Goal: Information Seeking & Learning: Understand process/instructions

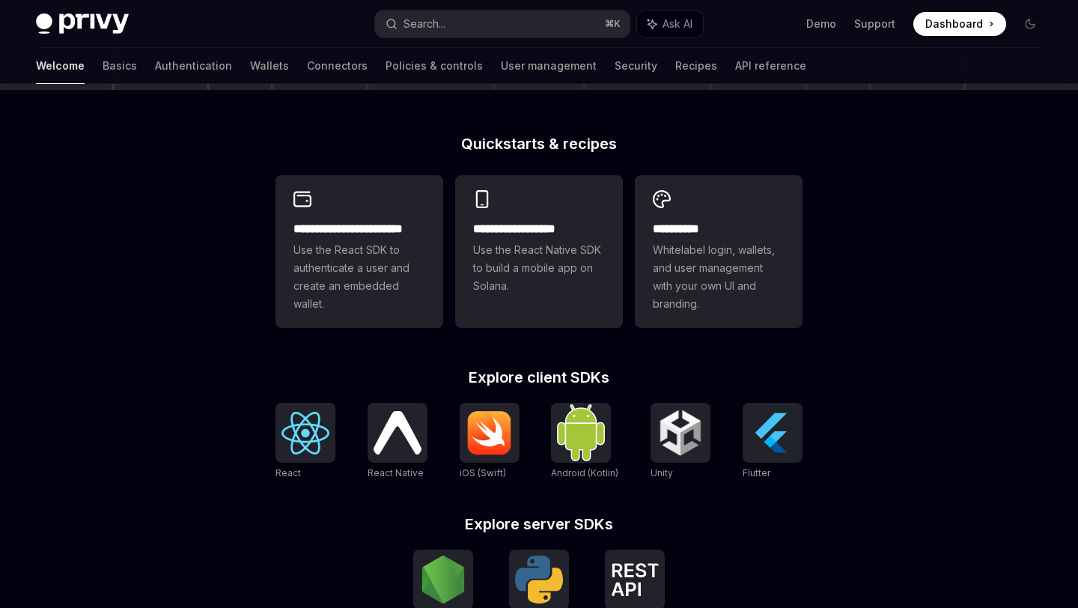
scroll to position [338, 0]
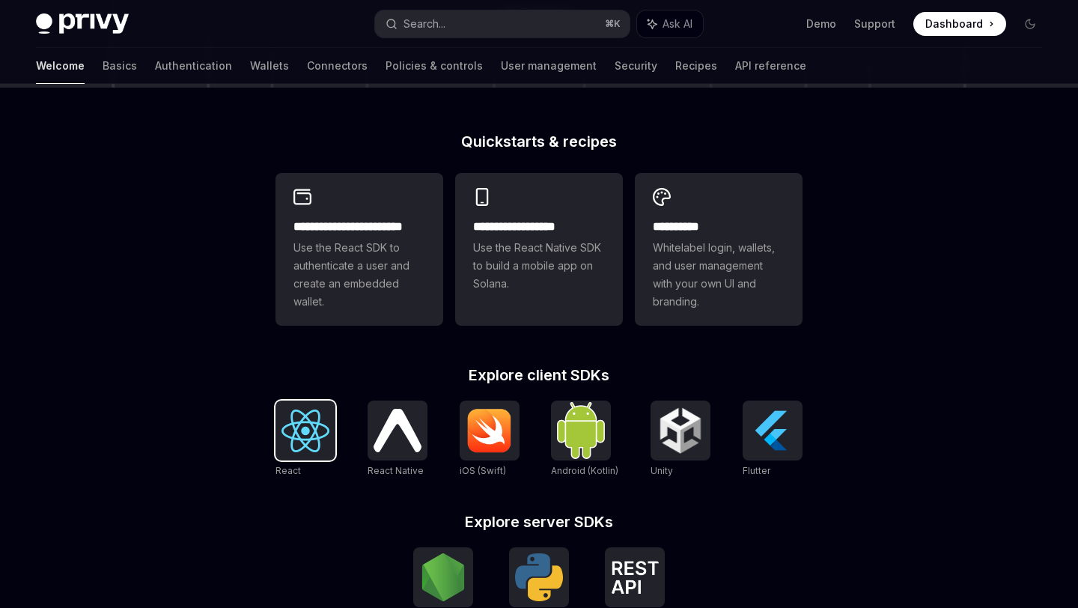
click at [298, 443] on img at bounding box center [305, 430] width 48 height 43
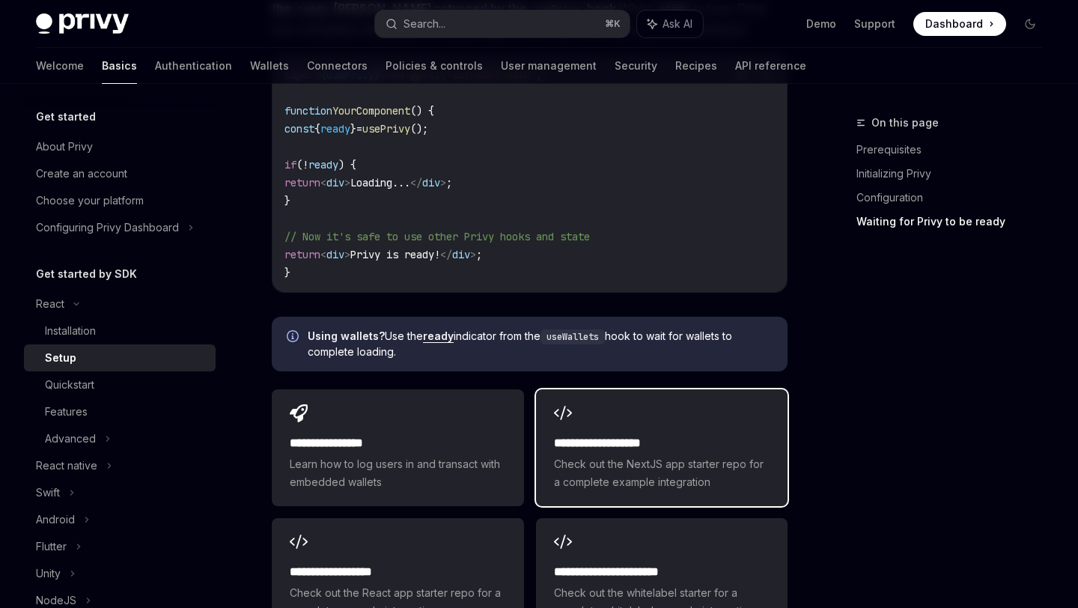
scroll to position [1700, 0]
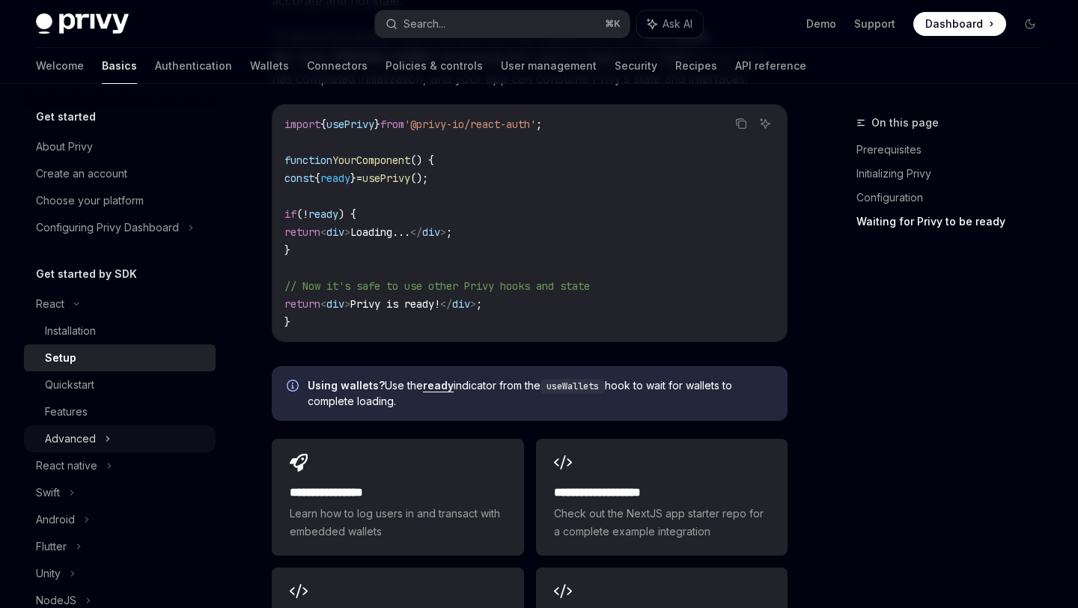
click at [61, 428] on div "Advanced" at bounding box center [120, 438] width 192 height 27
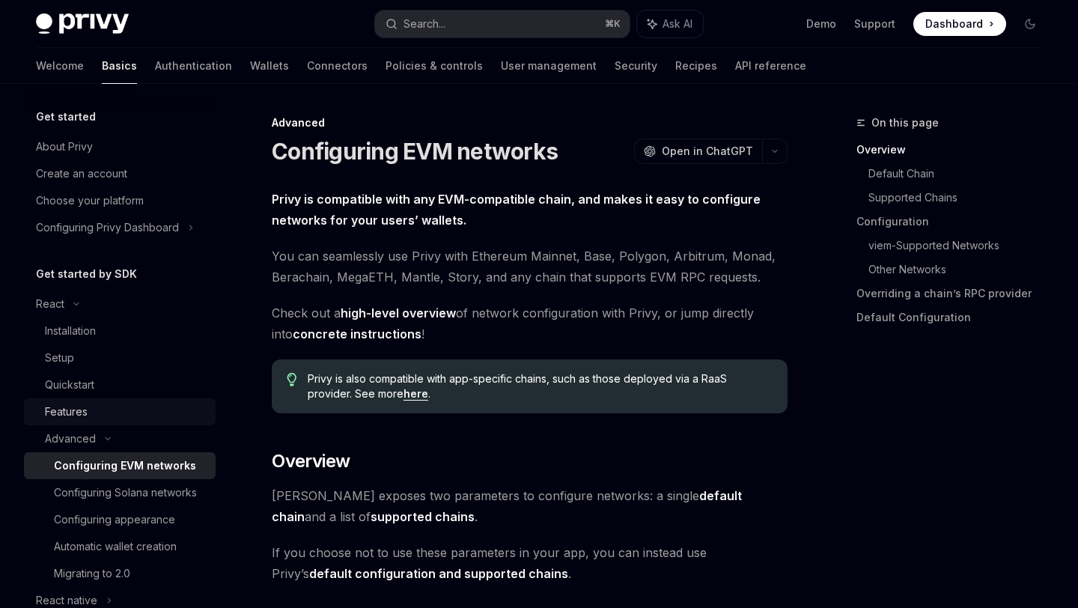
scroll to position [100, 0]
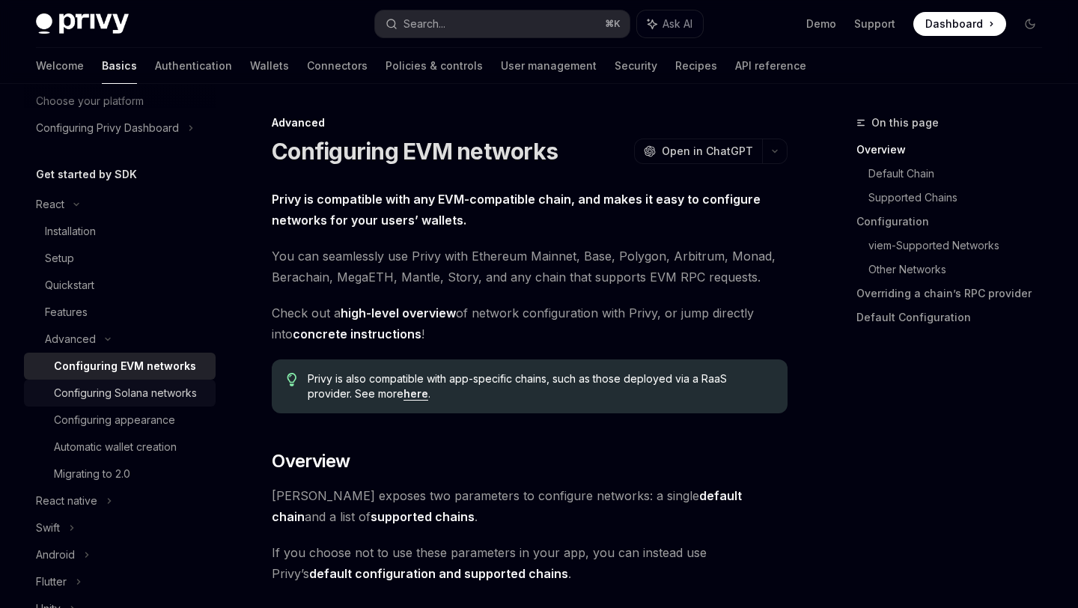
click at [91, 397] on div "Configuring Solana networks" at bounding box center [125, 393] width 143 height 18
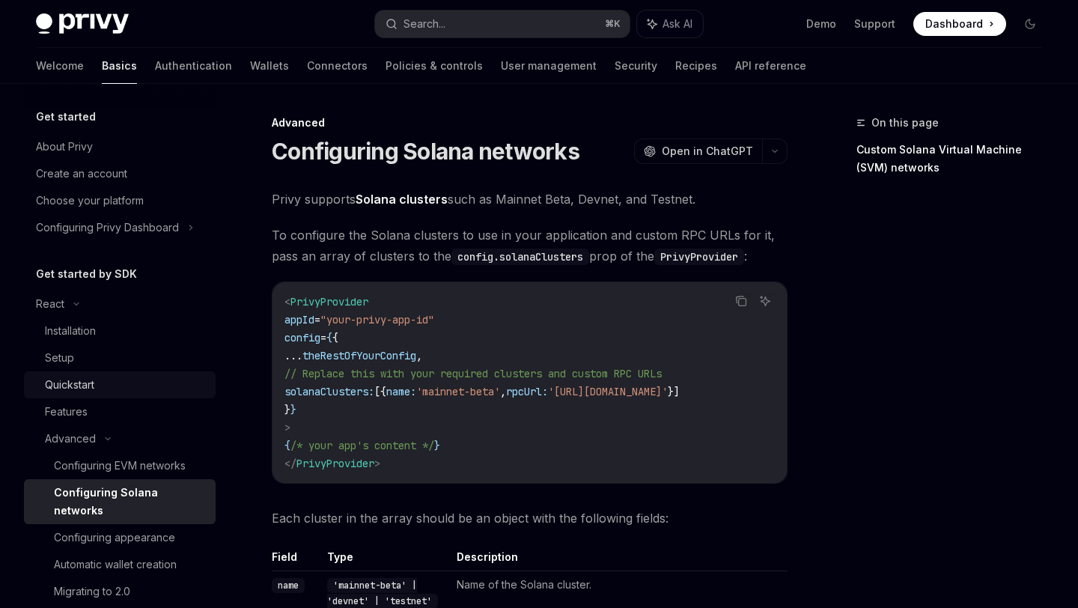
click at [76, 388] on div "Quickstart" at bounding box center [69, 385] width 49 height 18
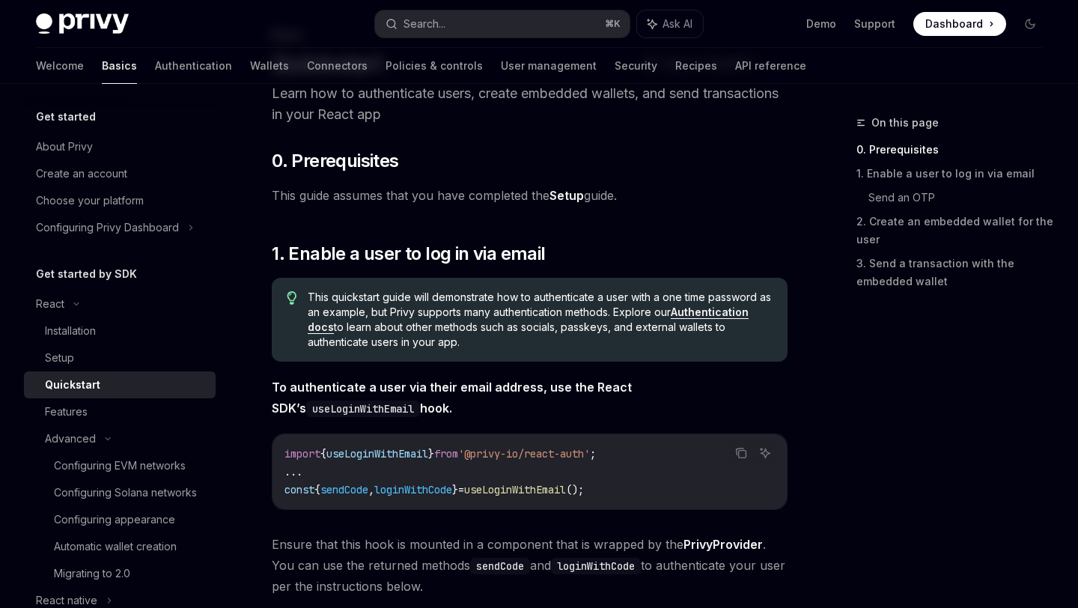
scroll to position [252, 0]
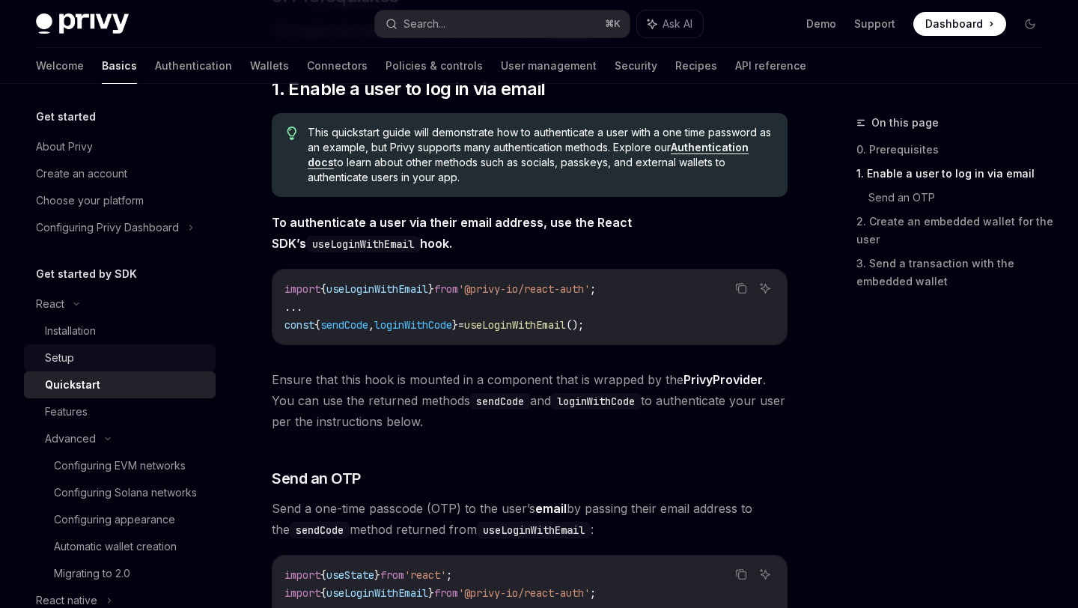
click at [71, 356] on div "Setup" at bounding box center [59, 358] width 29 height 18
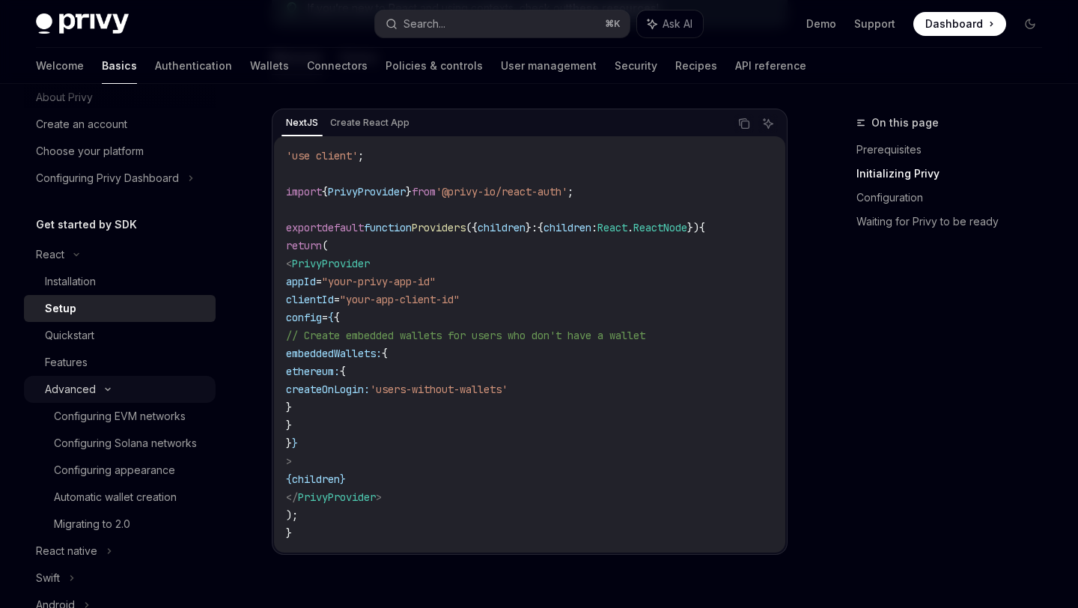
scroll to position [106, 0]
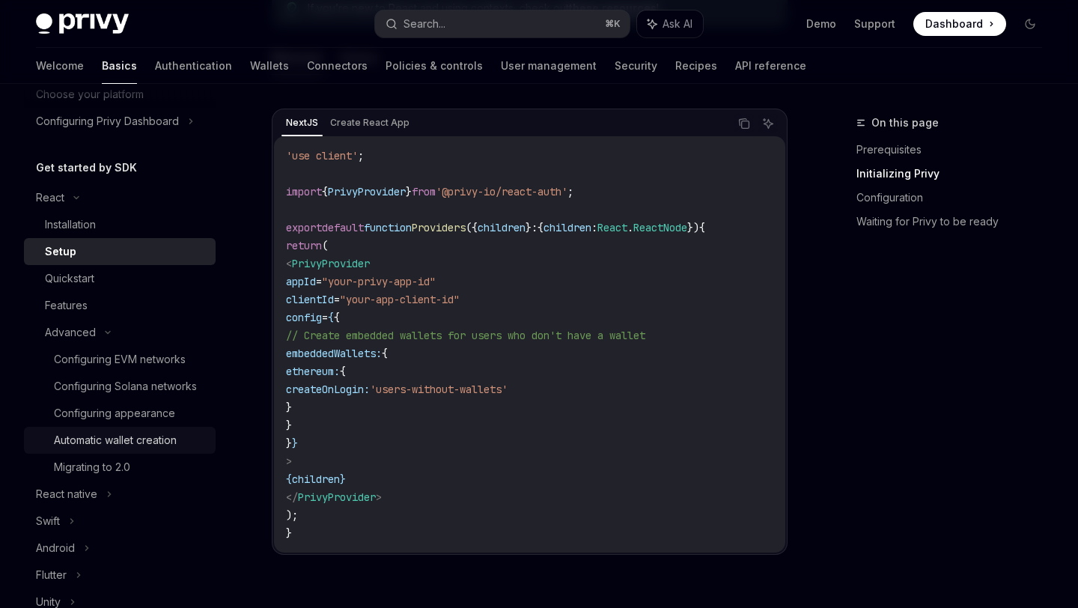
click at [91, 439] on div "Automatic wallet creation" at bounding box center [115, 440] width 123 height 18
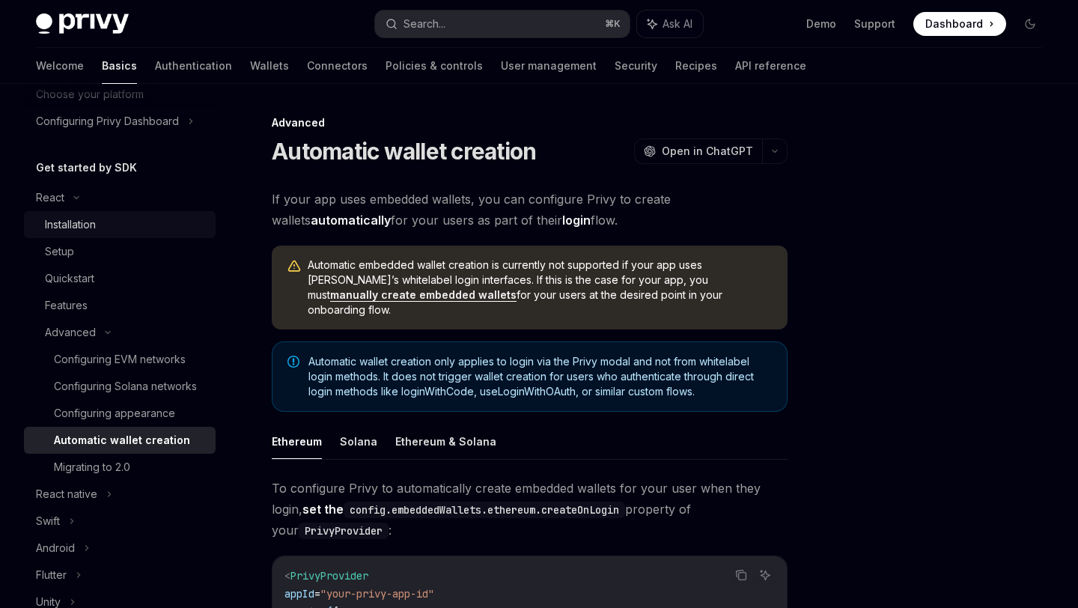
click at [79, 227] on div "Installation" at bounding box center [70, 225] width 51 height 18
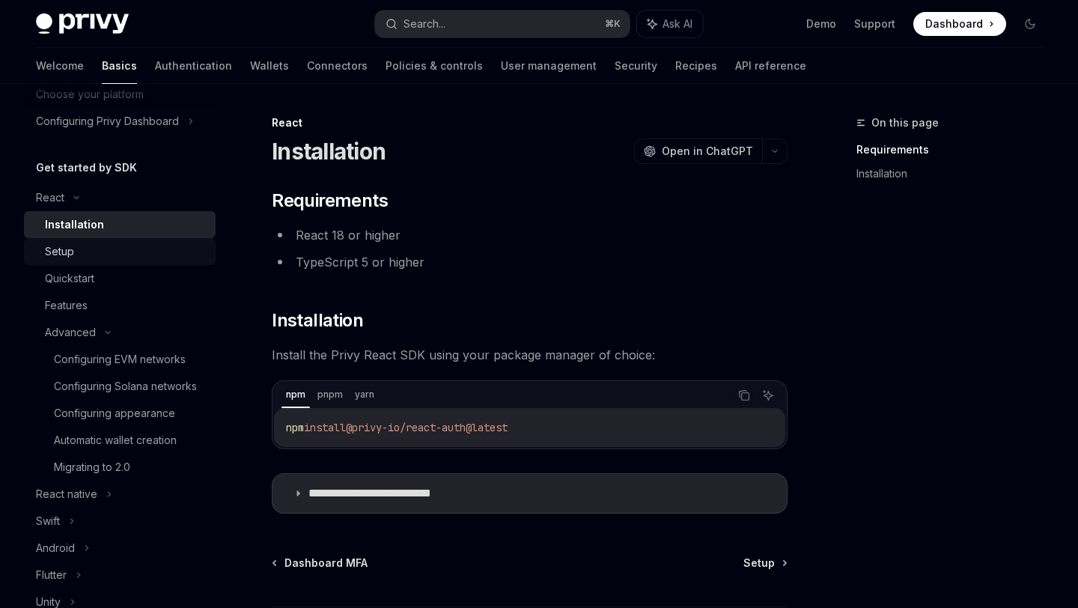
click at [79, 252] on div "Setup" at bounding box center [126, 252] width 162 height 18
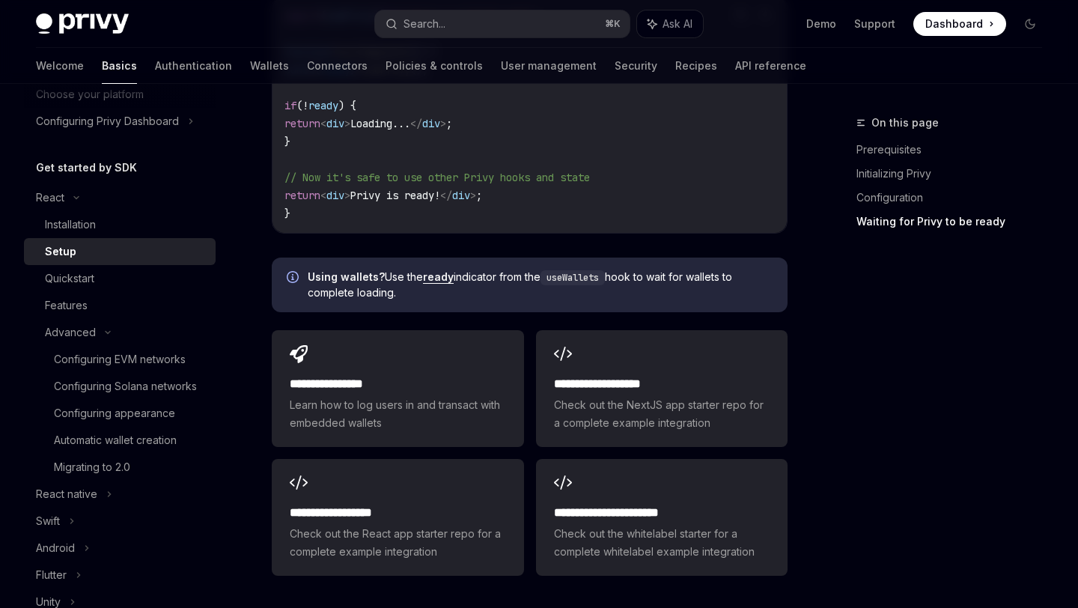
scroll to position [1862, 0]
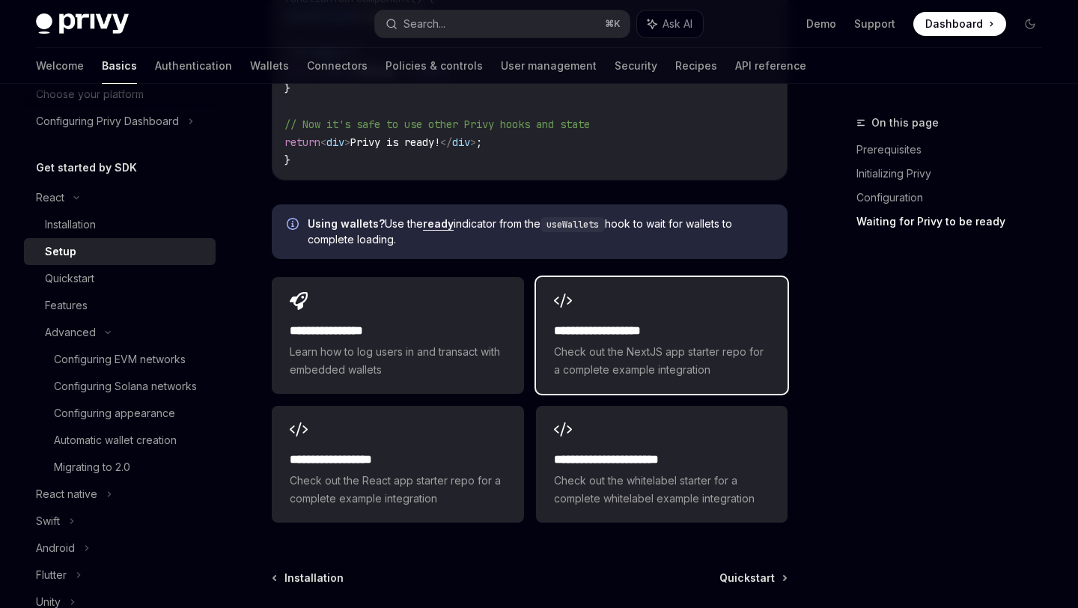
click at [591, 365] on span "Check out the NextJS app starter repo for a complete example integration" at bounding box center [662, 361] width 216 height 36
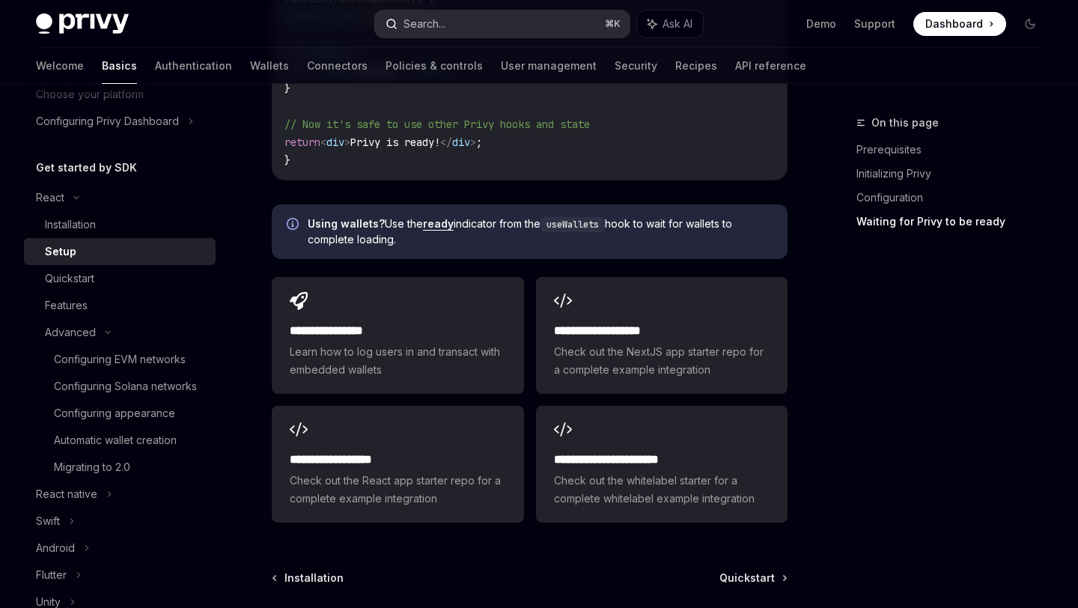
type textarea "*"
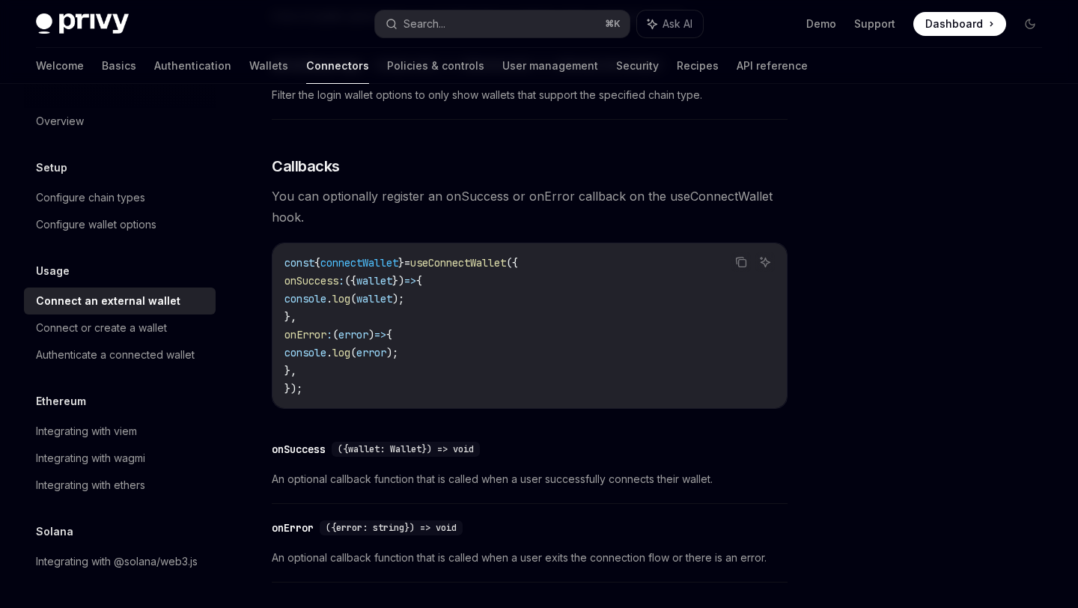
scroll to position [1053, 0]
